Goal: Book appointment/travel/reservation

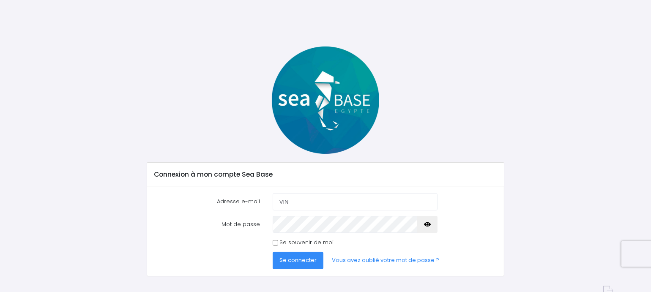
type input "[PERSON_NAME][EMAIL_ADDRESS][DOMAIN_NAME]"
click at [298, 260] on span "Se connecter" at bounding box center [298, 260] width 37 height 8
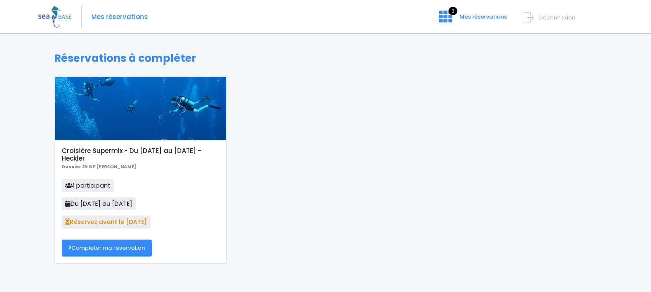
click at [108, 246] on link "Compléter ma réservation" at bounding box center [107, 248] width 90 height 17
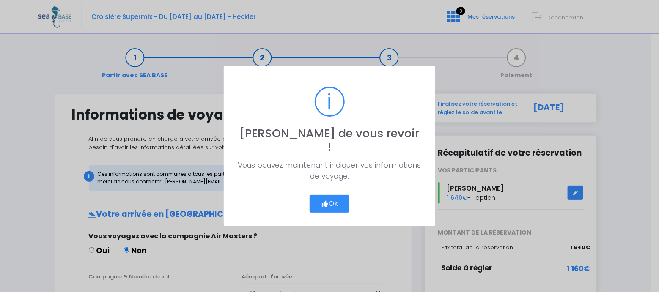
click at [335, 198] on button "Ok" at bounding box center [330, 204] width 40 height 18
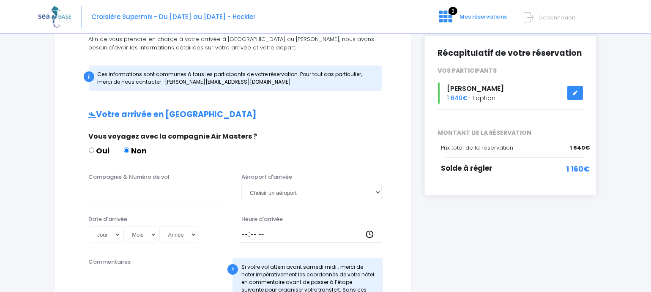
scroll to position [101, 0]
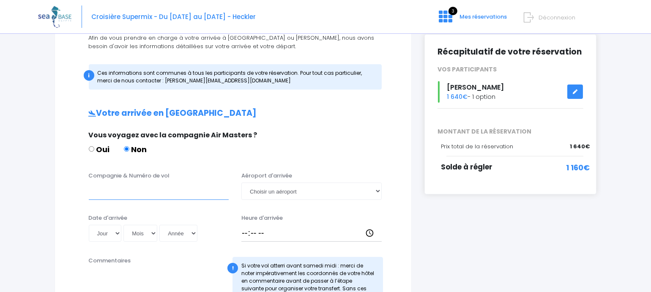
click at [149, 191] on input "Compagnie & Numéro de vol" at bounding box center [159, 191] width 140 height 17
type input "TRANSAVIA TO8062"
click at [274, 195] on select "Choisir un aéroport Hurghada Marsa Alam" at bounding box center [311, 191] width 140 height 17
select select "Hurghada"
click at [241, 183] on select "Choisir un aéroport Hurghada Marsa Alam" at bounding box center [311, 191] width 140 height 17
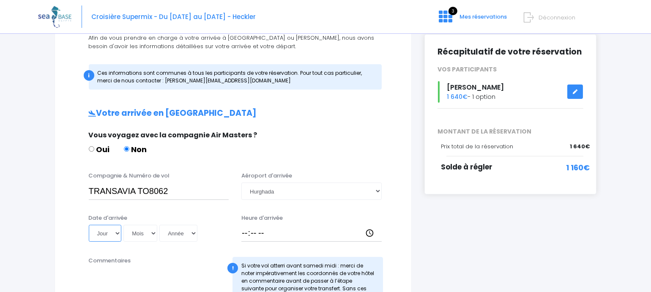
click at [99, 235] on select "Jour 01 02 03 04 05 06 07 08 09 10 11 12 13 14 15 16 17 18 19 20 21 22 23 24 25…" at bounding box center [105, 233] width 33 height 17
select select "08"
click at [89, 225] on select "Jour 01 02 03 04 05 06 07 08 09 10 11 12 13 14 15 16 17 18 19 20 21 22 23 24 25…" at bounding box center [105, 233] width 33 height 17
click at [143, 232] on select "Mois 01 02 03 04 05 06 07 08 09 10 11 12" at bounding box center [140, 233] width 34 height 17
select select "11"
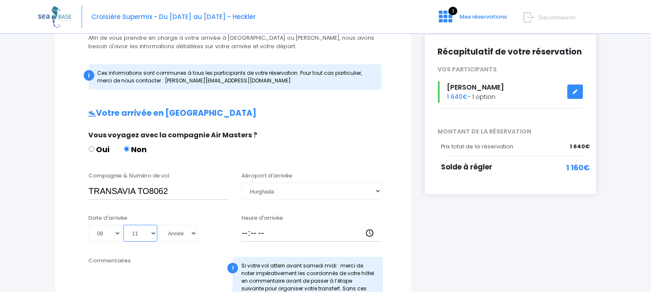
click at [125, 225] on select "Mois 01 02 03 04 05 06 07 08 09 10 11 12" at bounding box center [140, 233] width 34 height 17
click at [184, 236] on select "Année 2045 2044 2043 2042 2041 2040 2039 2038 2037 2036 2035 2034 2033 2032 203…" at bounding box center [178, 233] width 38 height 17
select select "2025"
click at [161, 225] on select "Année 2045 2044 2043 2042 2041 2040 2039 2038 2037 2036 2035 2034 2033 2032 203…" at bounding box center [178, 233] width 38 height 17
type input "2025-11-08"
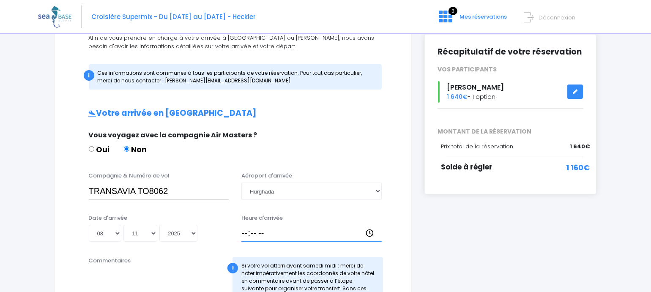
click at [242, 234] on input "Heure d'arrivée" at bounding box center [311, 233] width 140 height 17
type input "14:30"
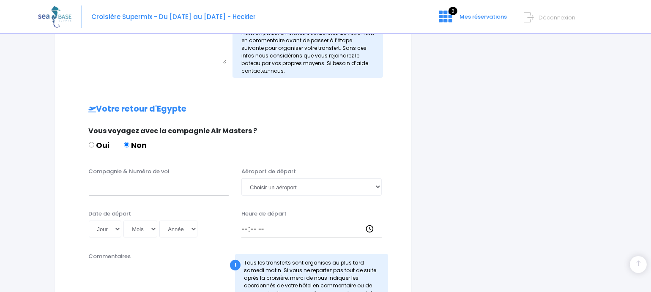
scroll to position [347, 0]
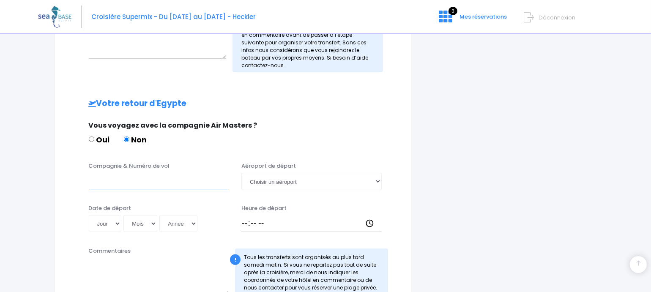
click at [98, 184] on input "Compagnie & Numéro de vol" at bounding box center [159, 181] width 140 height 17
type input "TRANSAVIA TO8063"
click at [310, 181] on select "Choisir un aéroport Hurghada Marsa Alam" at bounding box center [311, 181] width 140 height 17
select select "Hurghada"
click at [241, 173] on select "Choisir un aéroport Hurghada Marsa Alam" at bounding box center [311, 181] width 140 height 17
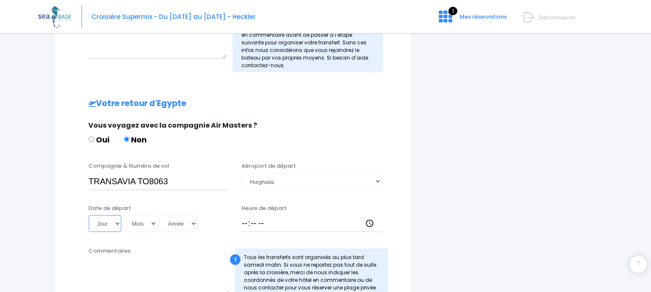
click at [97, 219] on select "Jour 01 02 03 04 05 06 07 08 09 10 11 12 13 14 15 16 17 18 19 20 21 22 23 24 25…" at bounding box center [105, 223] width 33 height 17
select select "15"
click at [89, 215] on select "Jour 01 02 03 04 05 06 07 08 09 10 11 12 13 14 15 16 17 18 19 20 21 22 23 24 25…" at bounding box center [105, 223] width 33 height 17
click at [137, 222] on select "Mois 01 02 03 04 05 06 07 08 09 10 11 12" at bounding box center [140, 223] width 34 height 17
select select "11"
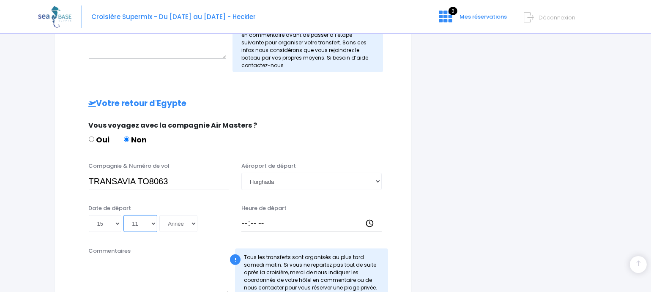
click at [125, 215] on select "Mois 01 02 03 04 05 06 07 08 09 10 11 12" at bounding box center [140, 223] width 34 height 17
click at [174, 217] on select "Année 2045 2044 2043 2042 2041 2040 2039 2038 2037 2036 2035 2034 2033 2032 203…" at bounding box center [178, 223] width 38 height 17
select select "2025"
click at [161, 215] on select "Année 2045 2044 2043 2042 2041 2040 2039 2038 2037 2036 2035 2034 2033 2032 203…" at bounding box center [178, 223] width 38 height 17
type input "2025-11-15"
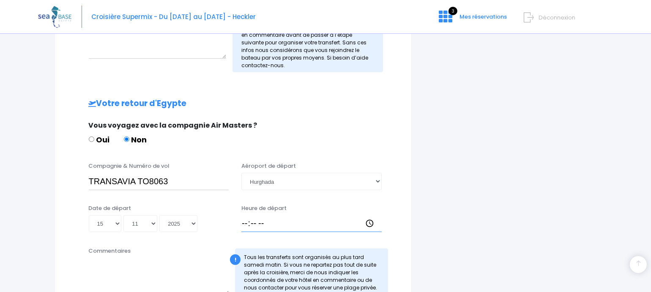
click at [243, 223] on input "Heure de départ" at bounding box center [311, 223] width 140 height 17
type input "15:25"
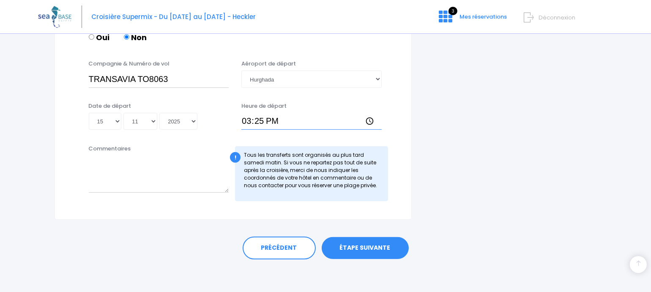
scroll to position [448, 0]
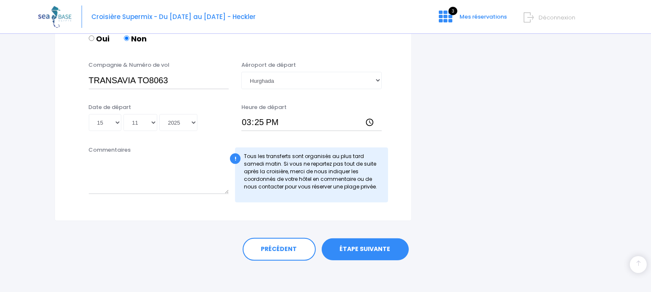
click at [376, 250] on link "ÉTAPE SUIVANTE" at bounding box center [365, 250] width 87 height 22
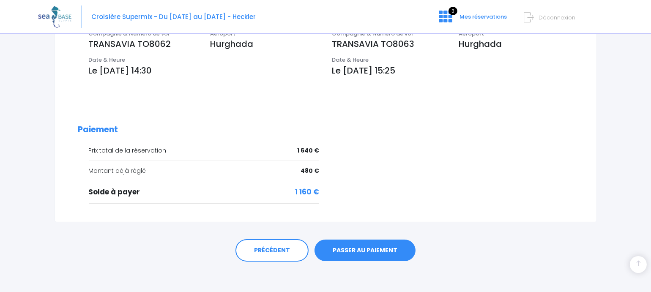
scroll to position [302, 0]
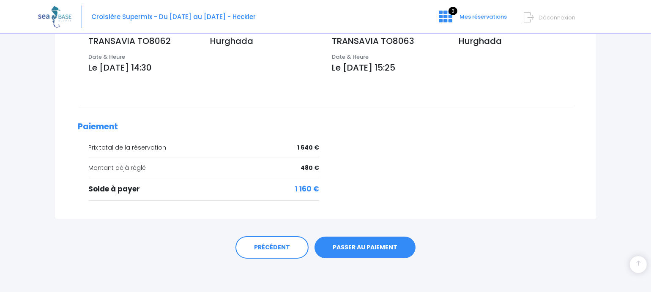
click at [351, 250] on link "PASSER AU PAIEMENT" at bounding box center [365, 248] width 101 height 22
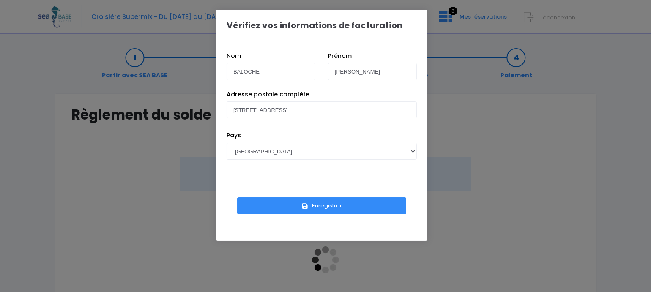
click at [383, 208] on button "Enregistrer" at bounding box center [321, 206] width 169 height 17
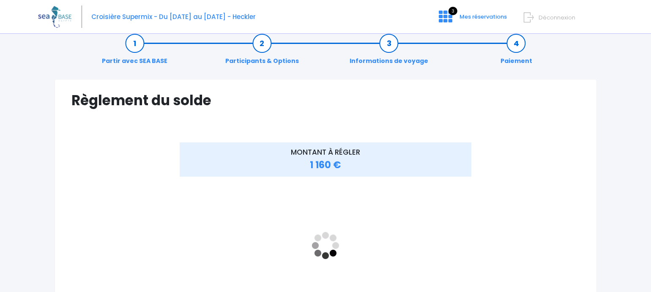
scroll to position [38, 0]
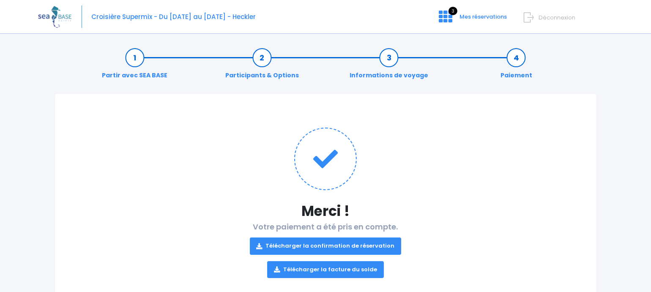
click at [342, 243] on link "Télécharger la confirmation de réservation" at bounding box center [326, 246] width 152 height 17
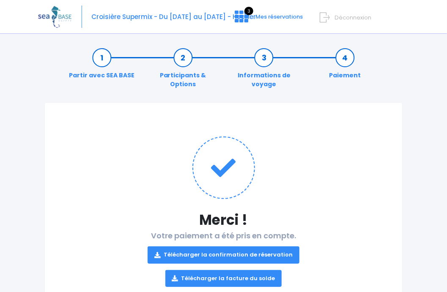
click at [262, 278] on link "Télécharger la facture du solde" at bounding box center [223, 278] width 117 height 17
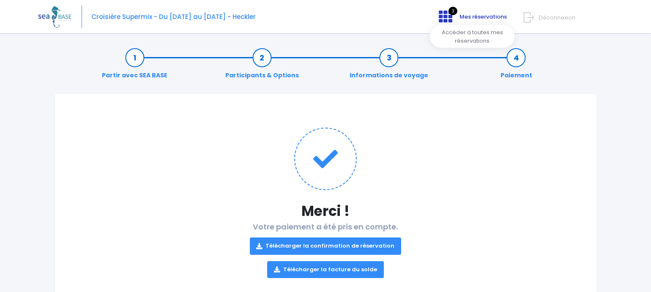
click at [466, 16] on span "Mes réservations" at bounding box center [483, 17] width 47 height 8
